Goal: Task Accomplishment & Management: Complete application form

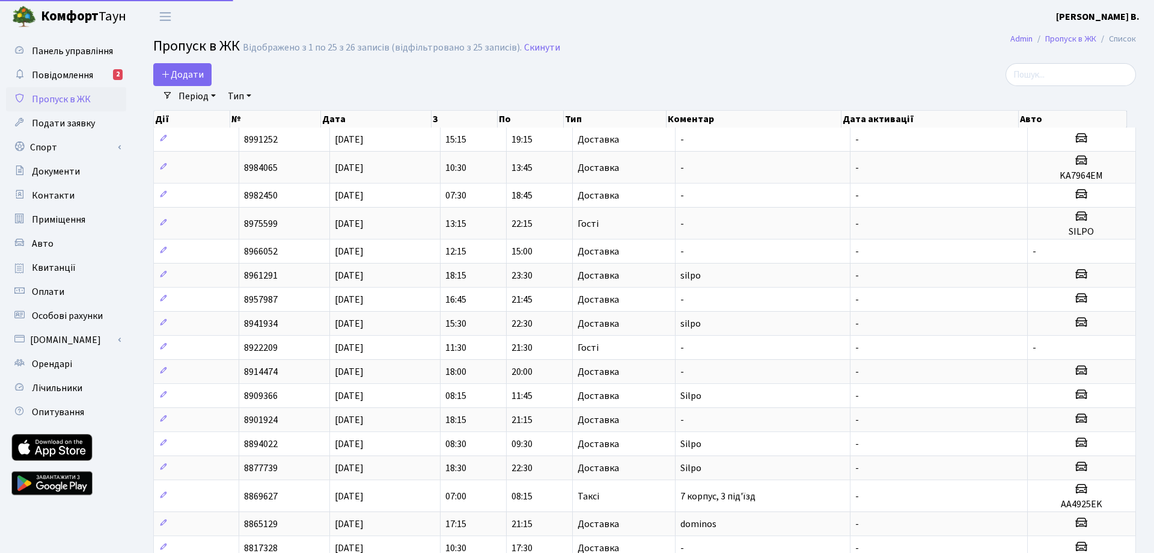
select select "25"
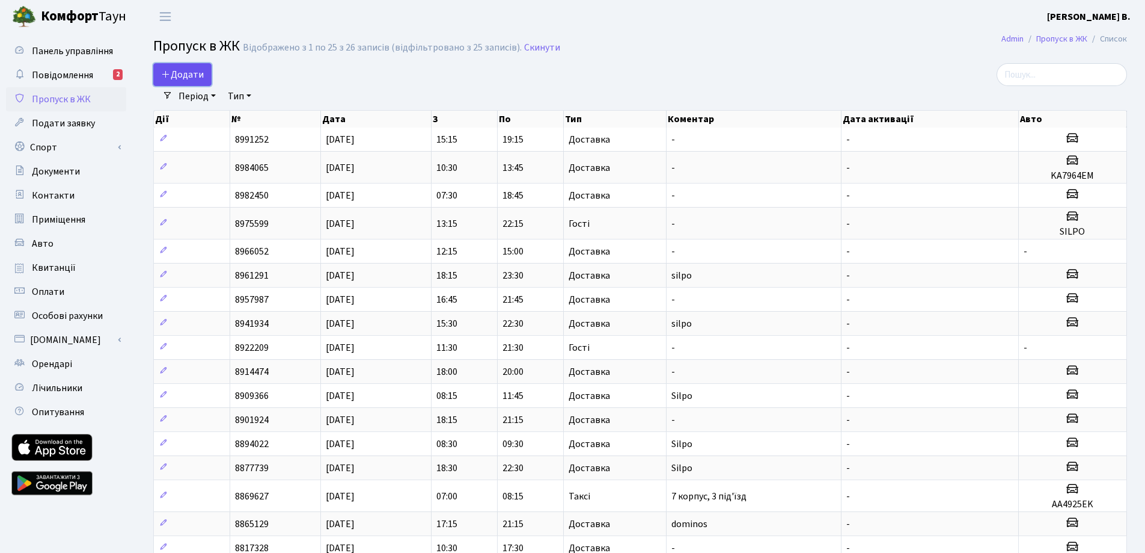
click at [174, 81] on span "Додати" at bounding box center [182, 74] width 43 height 13
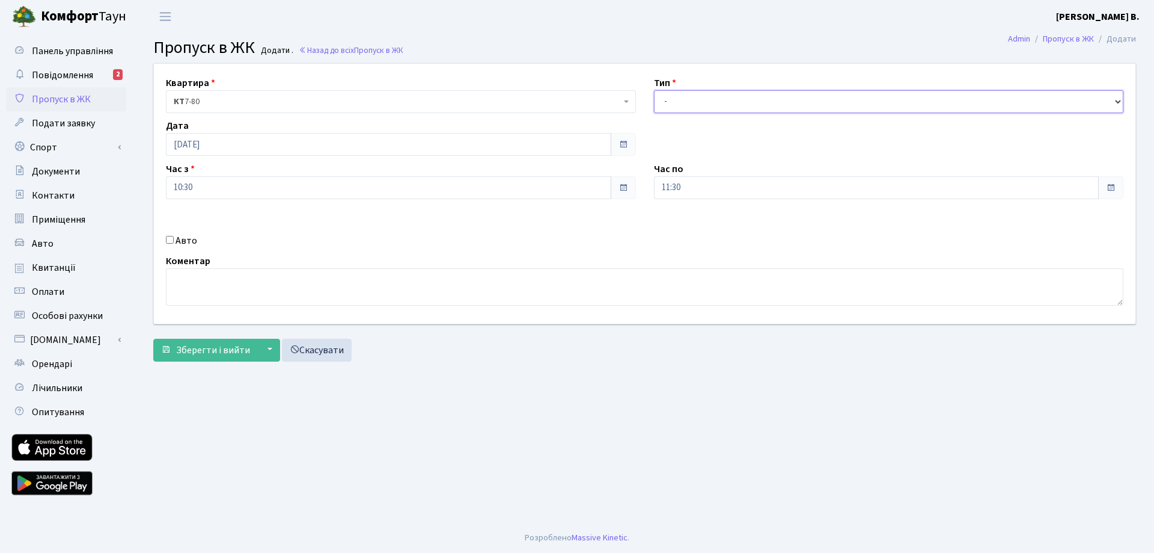
click at [706, 91] on select "- Доставка Таксі Гості Сервіс" at bounding box center [889, 101] width 470 height 23
select select "1"
click at [654, 90] on select "- Доставка Таксі Гості Сервіс" at bounding box center [889, 101] width 470 height 23
click at [706, 186] on input "11:30" at bounding box center [877, 187] width 446 height 23
click at [693, 230] on icon at bounding box center [687, 229] width 32 height 32
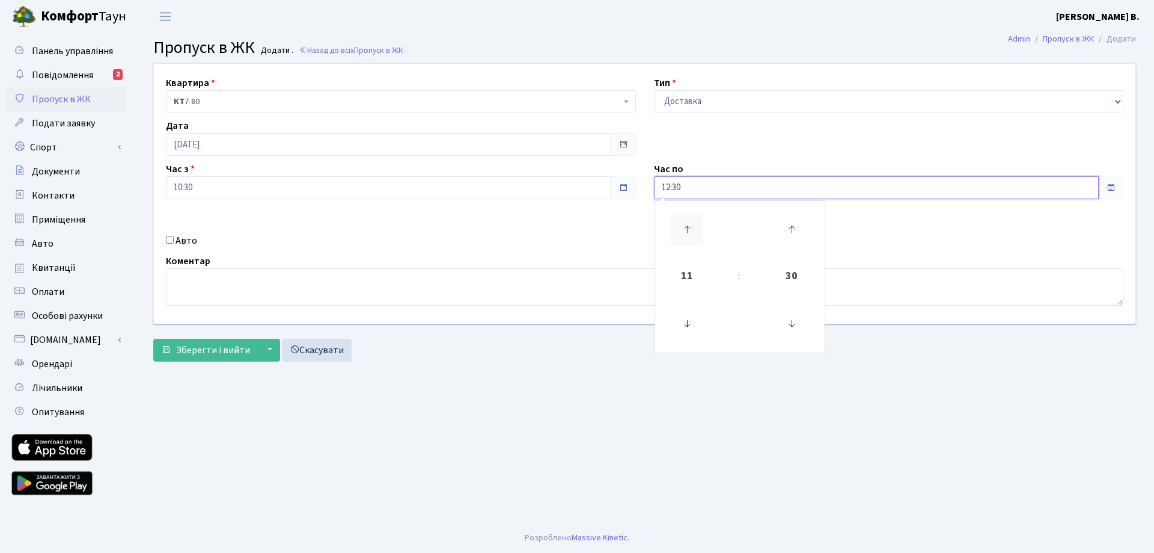
click at [693, 231] on icon at bounding box center [687, 229] width 32 height 32
click at [694, 231] on icon at bounding box center [687, 229] width 32 height 32
type input "14:30"
click at [186, 242] on label "Авто" at bounding box center [187, 240] width 22 height 14
click at [174, 242] on input "Авто" at bounding box center [170, 240] width 8 height 8
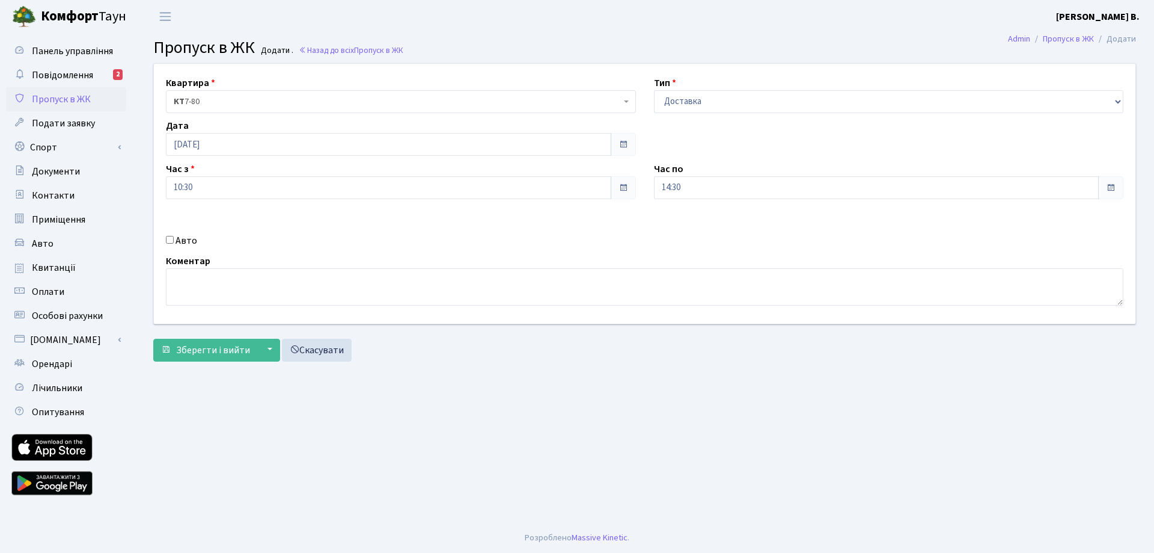
checkbox input "true"
click at [199, 276] on textarea at bounding box center [645, 286] width 958 height 37
click at [782, 230] on input "text" at bounding box center [889, 230] width 470 height 23
paste input "KA8246EE"
type input "KA8246EE"
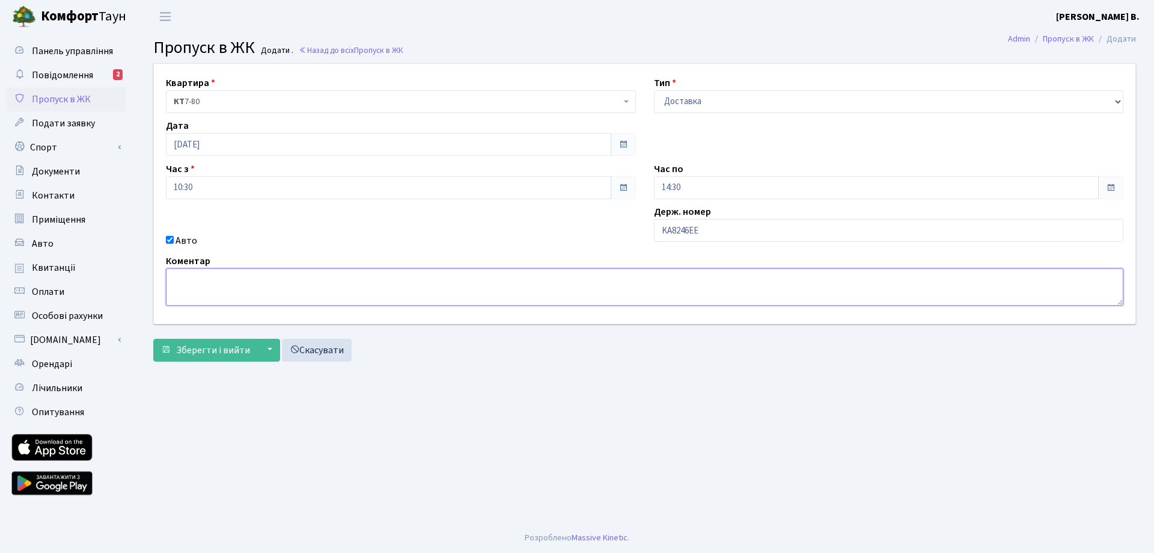
click at [279, 293] on textarea at bounding box center [645, 286] width 958 height 37
click at [225, 349] on span "Зберегти і вийти" at bounding box center [213, 349] width 74 height 13
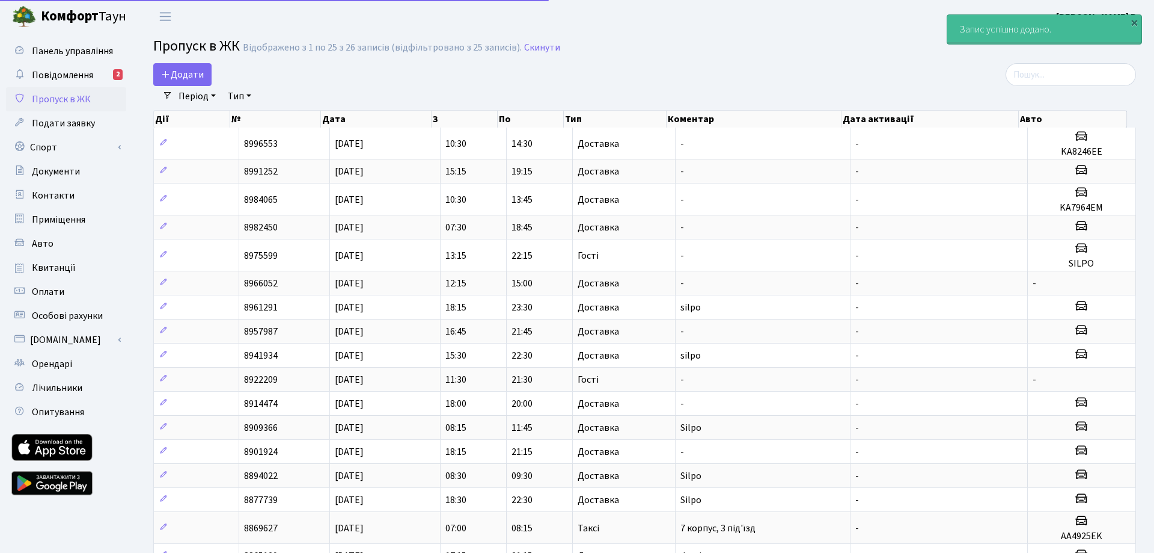
select select "25"
